Goal: Task Accomplishment & Management: Manage account settings

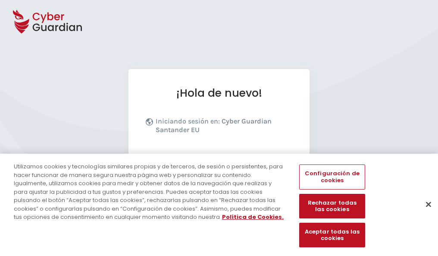
scroll to position [106, 0]
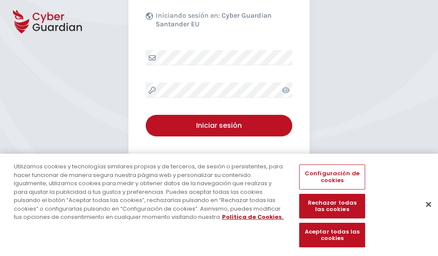
click at [424, 213] on button "Cerrar" at bounding box center [428, 203] width 19 height 19
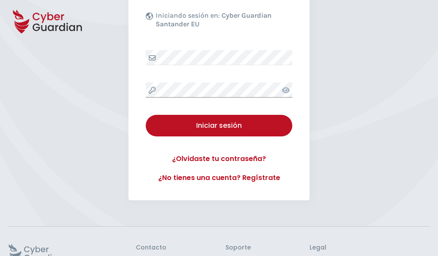
scroll to position [168, 0]
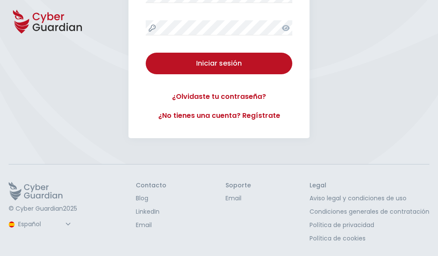
click at [146, 53] on button "Iniciar sesión" at bounding box center [219, 64] width 147 height 22
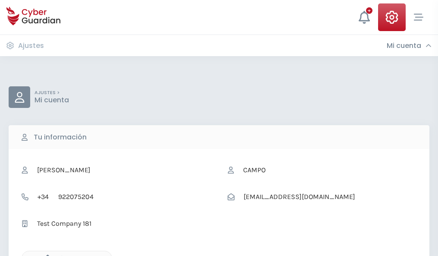
click at [45, 255] on icon "button" at bounding box center [45, 257] width 7 height 7
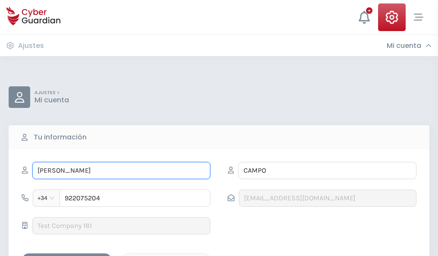
click at [121, 170] on input "ANDRÉS" at bounding box center [121, 170] width 178 height 17
type input "A"
type input "Reynaldo"
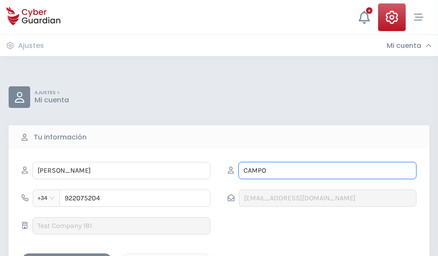
click at [327, 170] on input "CAMPO" at bounding box center [327, 170] width 178 height 17
type input "C"
type input "Tormo"
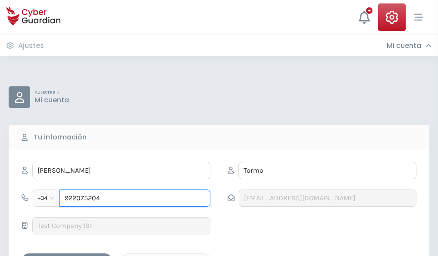
click at [135, 198] on input "922075204" at bounding box center [134, 197] width 151 height 17
type input "9"
type input "874578210"
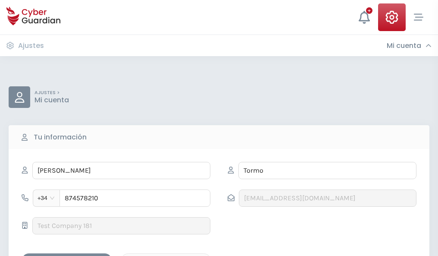
click at [67, 255] on div "Guardar cambios" at bounding box center [67, 260] width 78 height 11
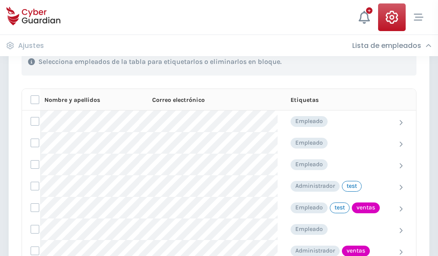
scroll to position [390, 0]
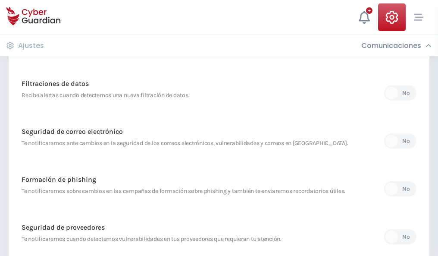
scroll to position [454, 0]
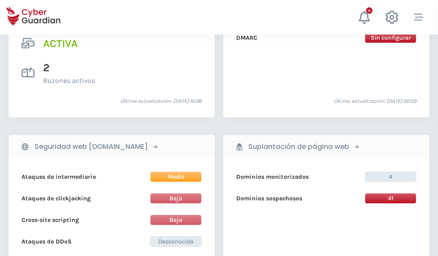
scroll to position [876, 0]
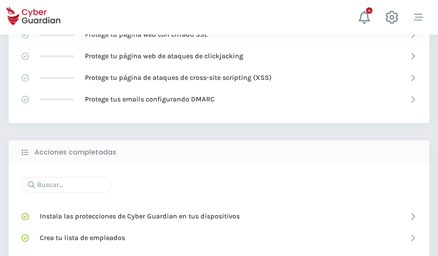
scroll to position [574, 0]
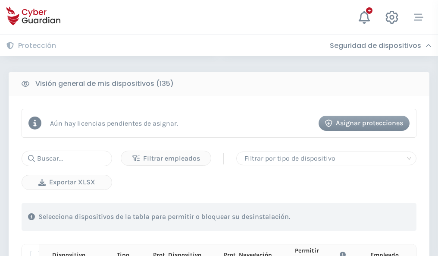
scroll to position [761, 0]
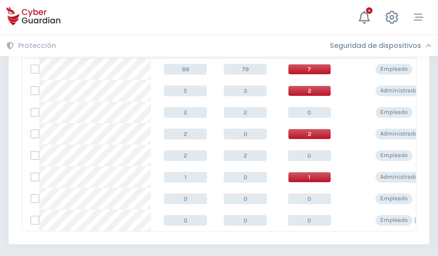
scroll to position [400, 0]
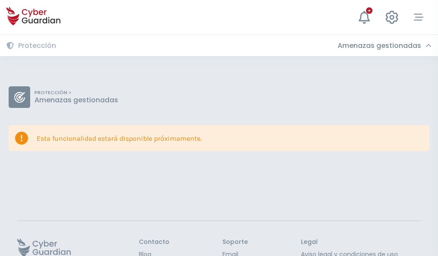
scroll to position [56, 0]
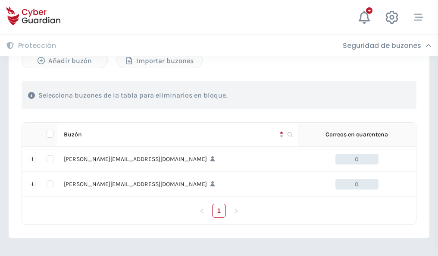
scroll to position [374, 0]
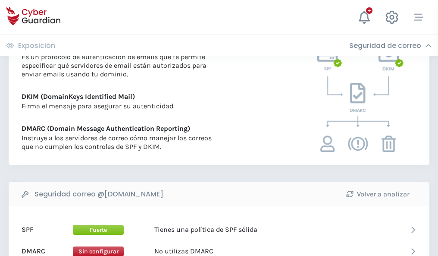
scroll to position [465, 0]
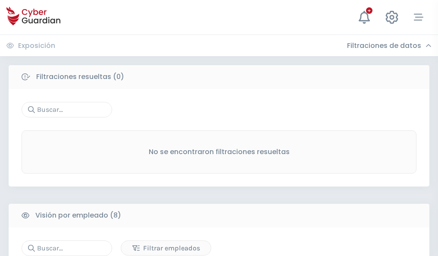
scroll to position [734, 0]
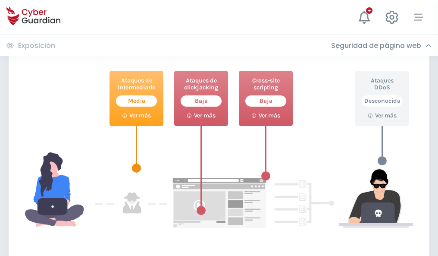
scroll to position [469, 0]
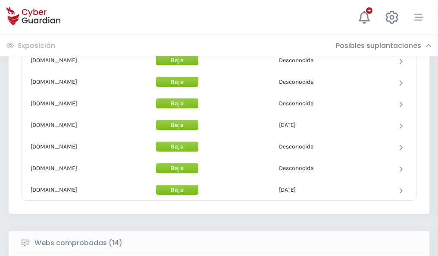
scroll to position [840, 0]
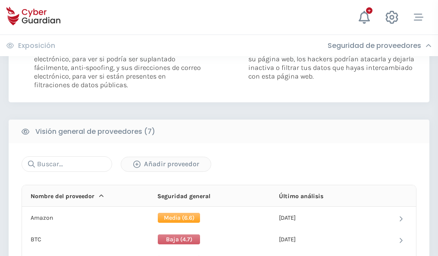
scroll to position [577, 0]
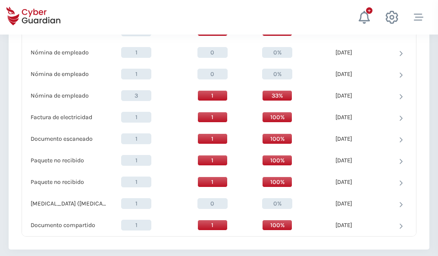
scroll to position [893, 0]
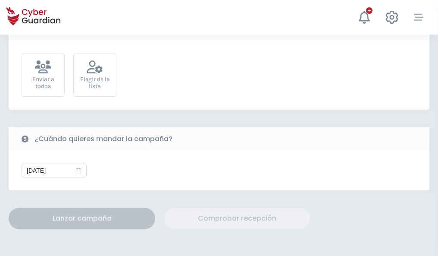
scroll to position [315, 0]
